Goal: Task Accomplishment & Management: Use online tool/utility

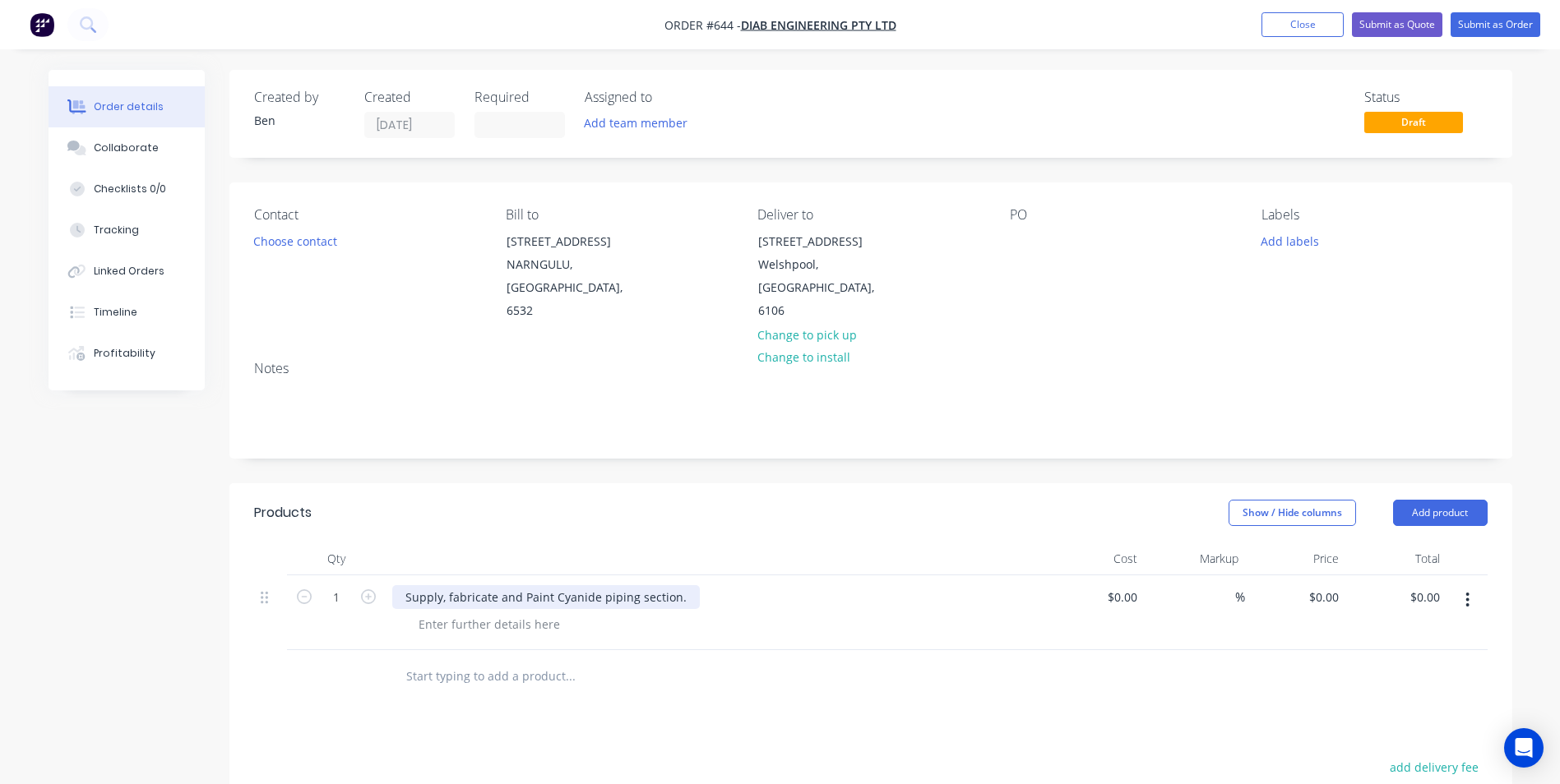
click at [517, 586] on div "Supply, fabricate and Paint Cyanide piping section." at bounding box center [546, 597] width 307 height 24
click at [465, 612] on div at bounding box center [489, 624] width 168 height 24
click at [470, 612] on div at bounding box center [489, 624] width 168 height 24
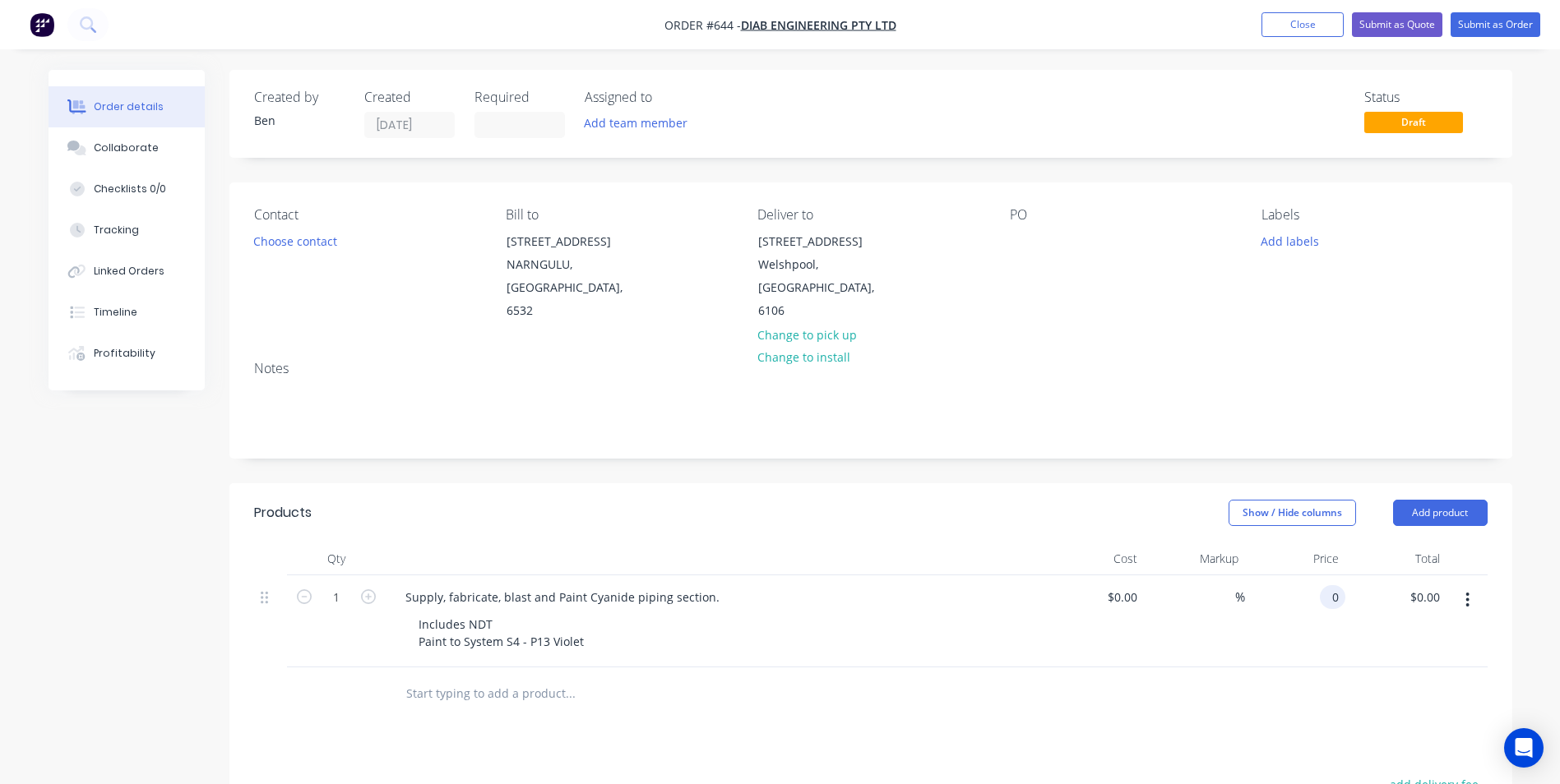
click at [1329, 586] on input "0" at bounding box center [1335, 597] width 19 height 24
type input "$3,370.00"
click at [1420, 21] on button "Submit as Quote" at bounding box center [1397, 24] width 91 height 25
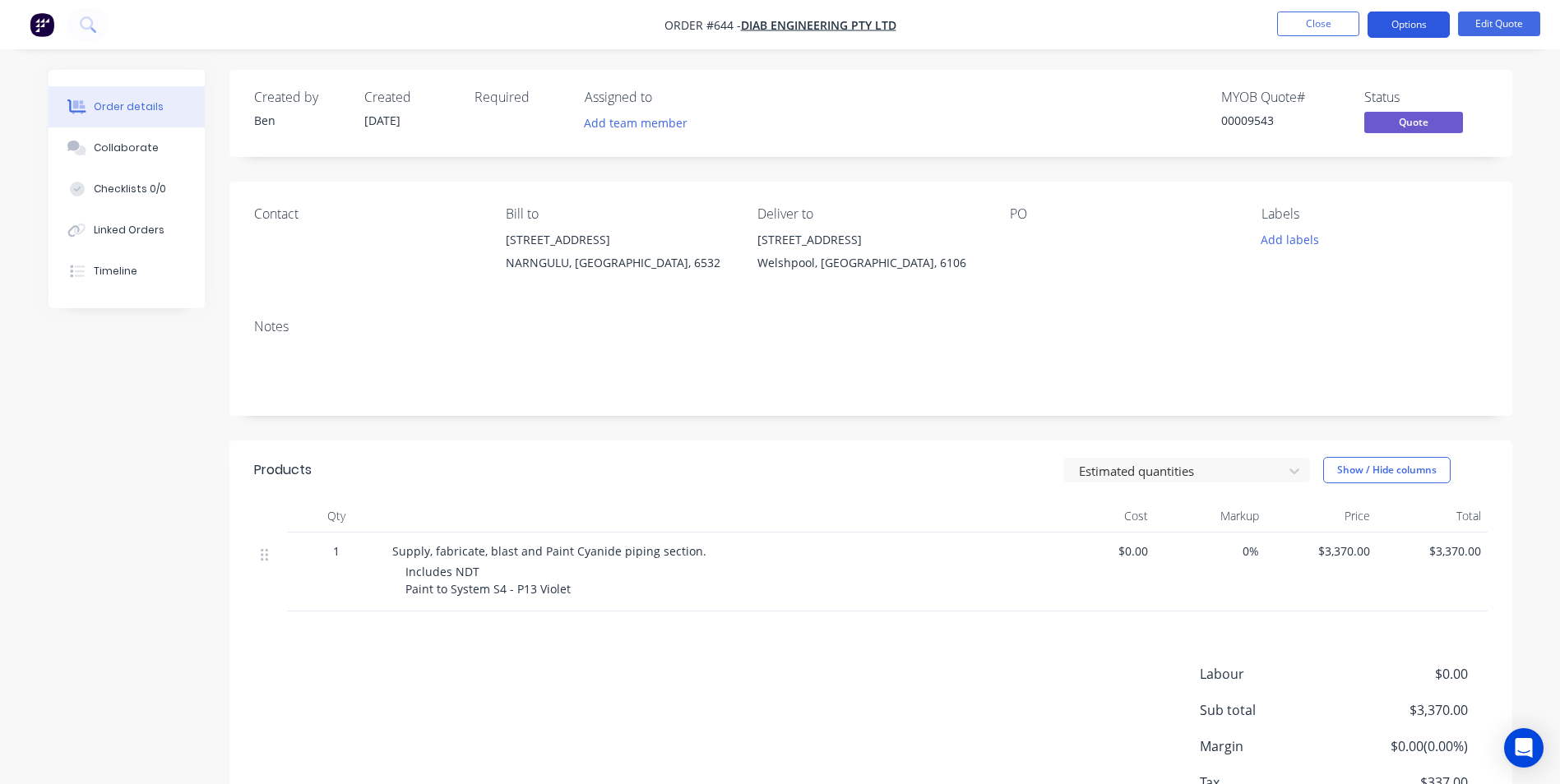
click at [1410, 29] on button "Options" at bounding box center [1409, 25] width 82 height 26
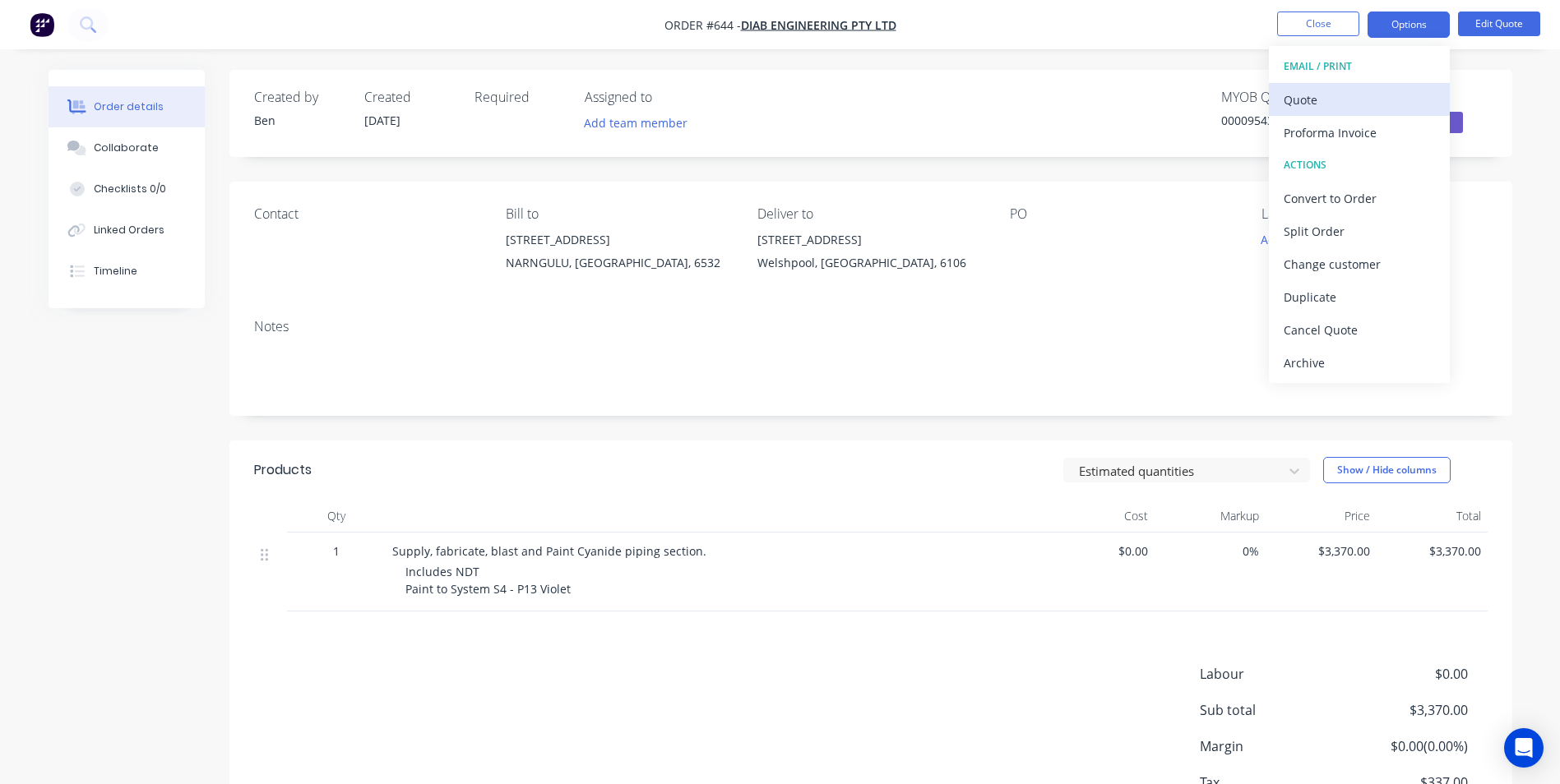
click at [1345, 84] on button "Quote" at bounding box center [1359, 99] width 181 height 33
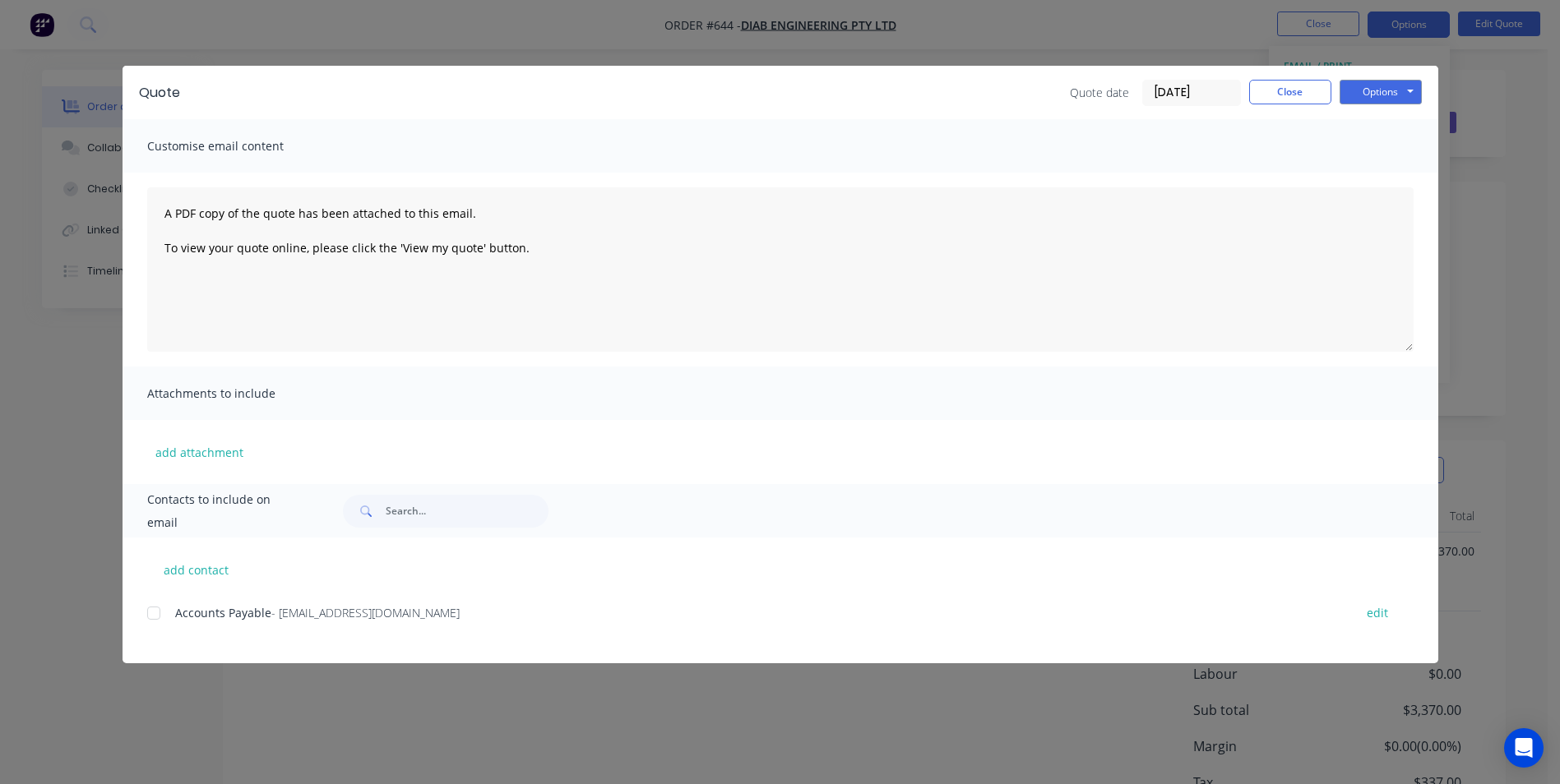
click at [1366, 74] on div "Quote Quote date [DATE] Close Options Preview Print Email" at bounding box center [780, 93] width 1316 height 54
click at [1364, 86] on button "Options" at bounding box center [1381, 92] width 82 height 25
click at [1358, 115] on button "Preview" at bounding box center [1392, 121] width 105 height 27
click at [1275, 92] on button "Close" at bounding box center [1291, 92] width 82 height 25
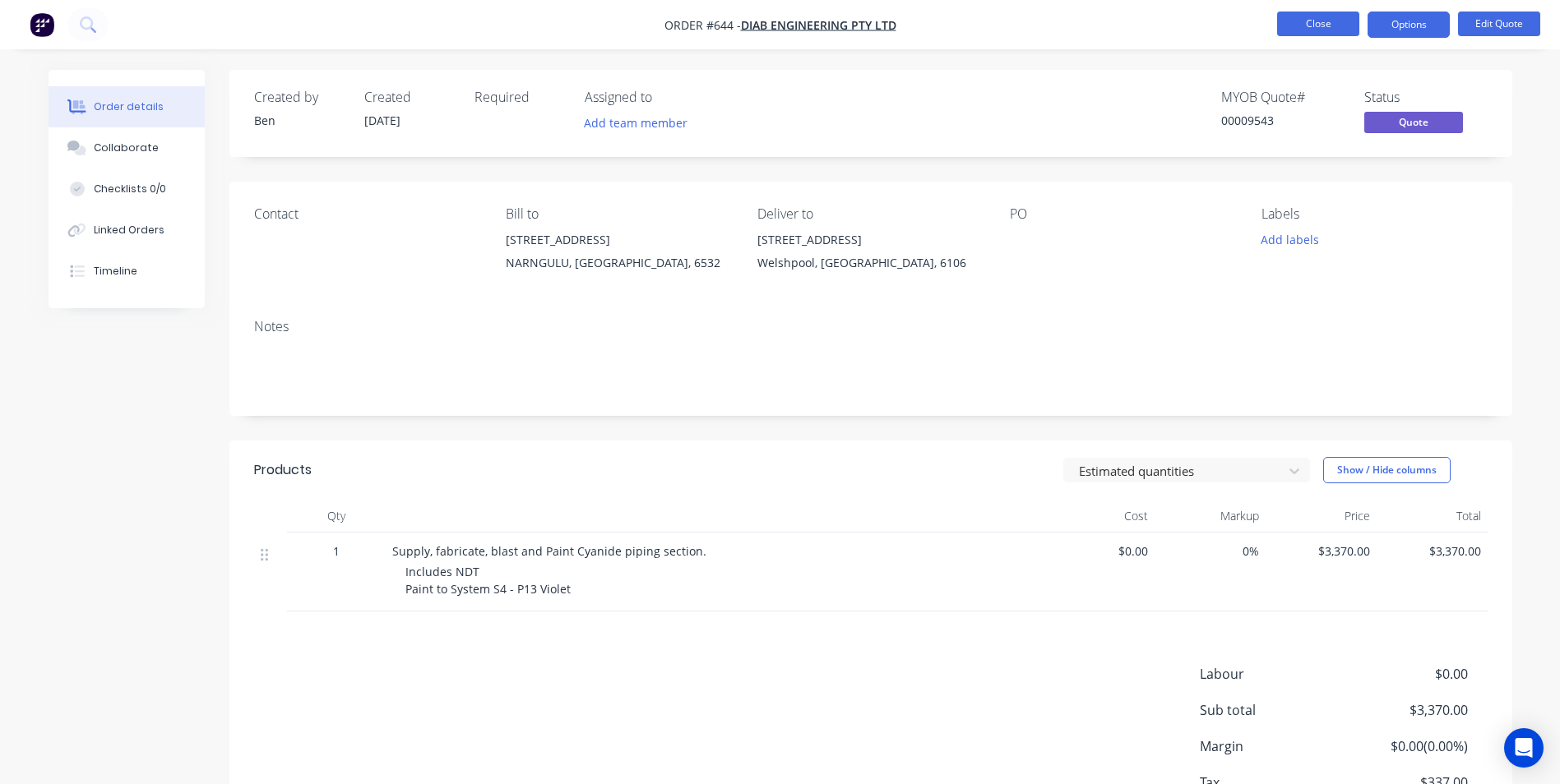
click at [1295, 27] on button "Close" at bounding box center [1318, 24] width 82 height 25
